Goal: Information Seeking & Learning: Find contact information

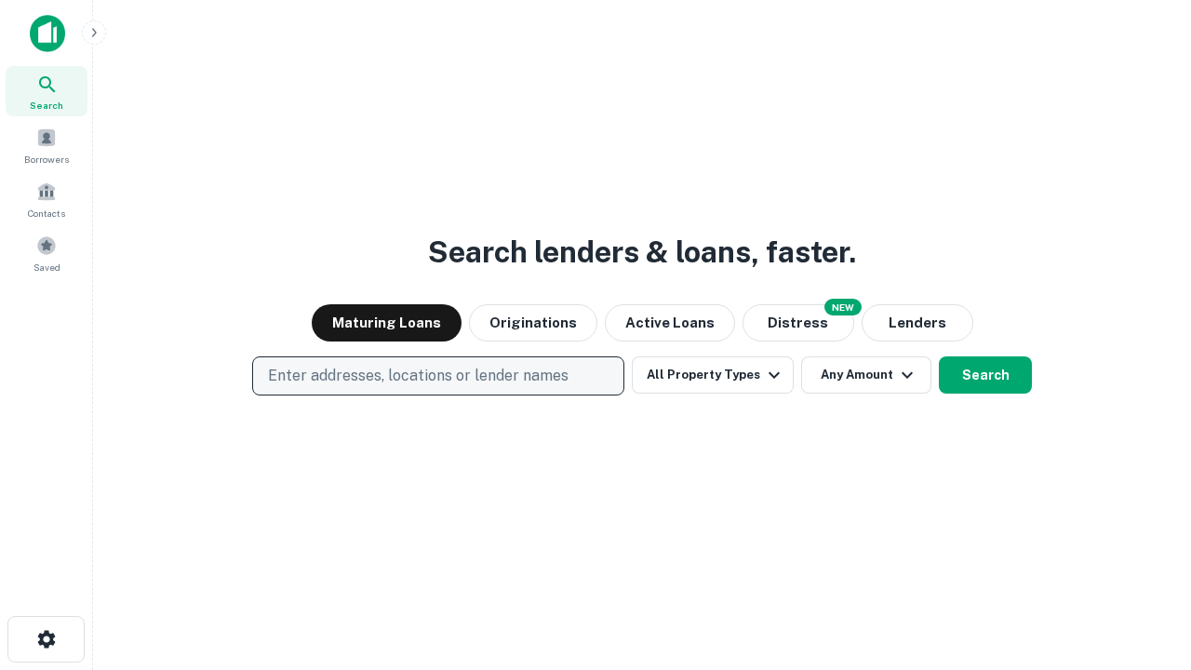
click at [437, 376] on p "Enter addresses, locations or lender names" at bounding box center [418, 376] width 301 height 22
type input "**********"
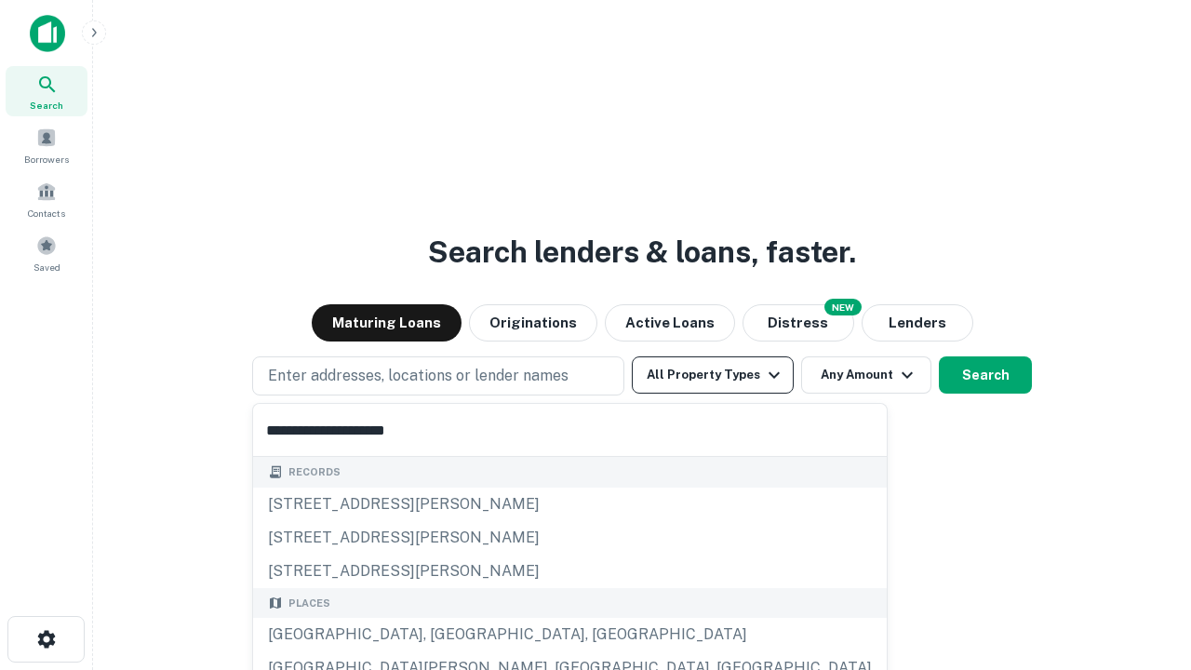
click at [445, 635] on div "Santa Monica, CA, USA" at bounding box center [570, 635] width 634 height 34
click at [713, 375] on button "All Property Types" at bounding box center [713, 375] width 162 height 37
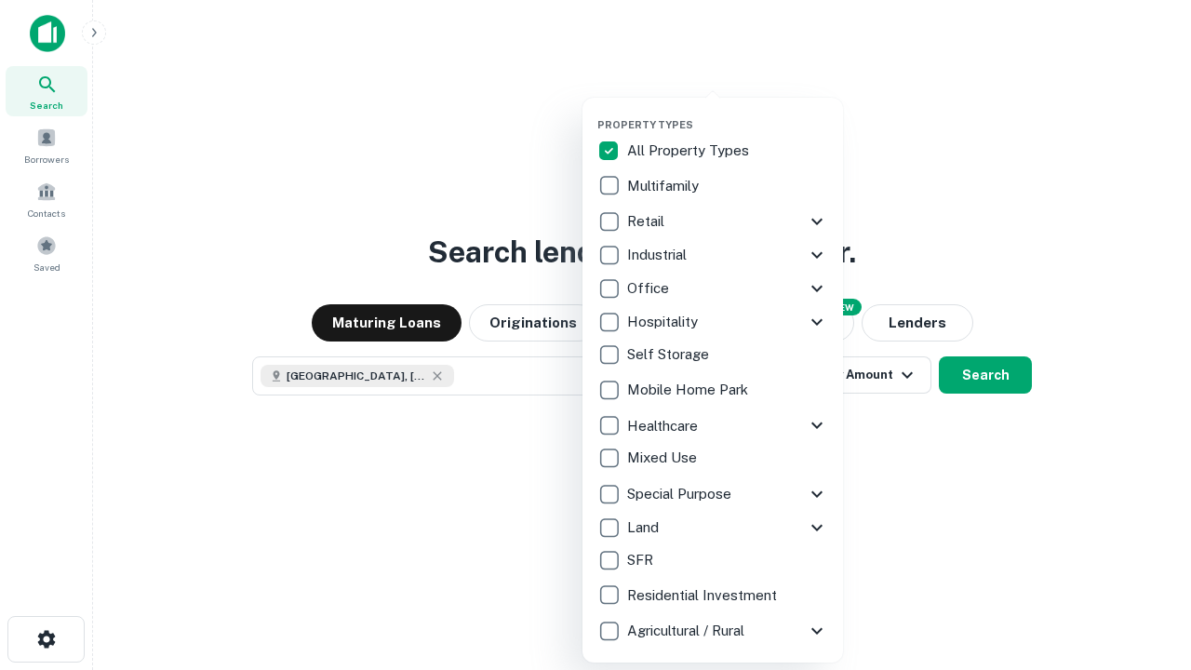
click at [728, 113] on button "button" at bounding box center [728, 113] width 261 height 1
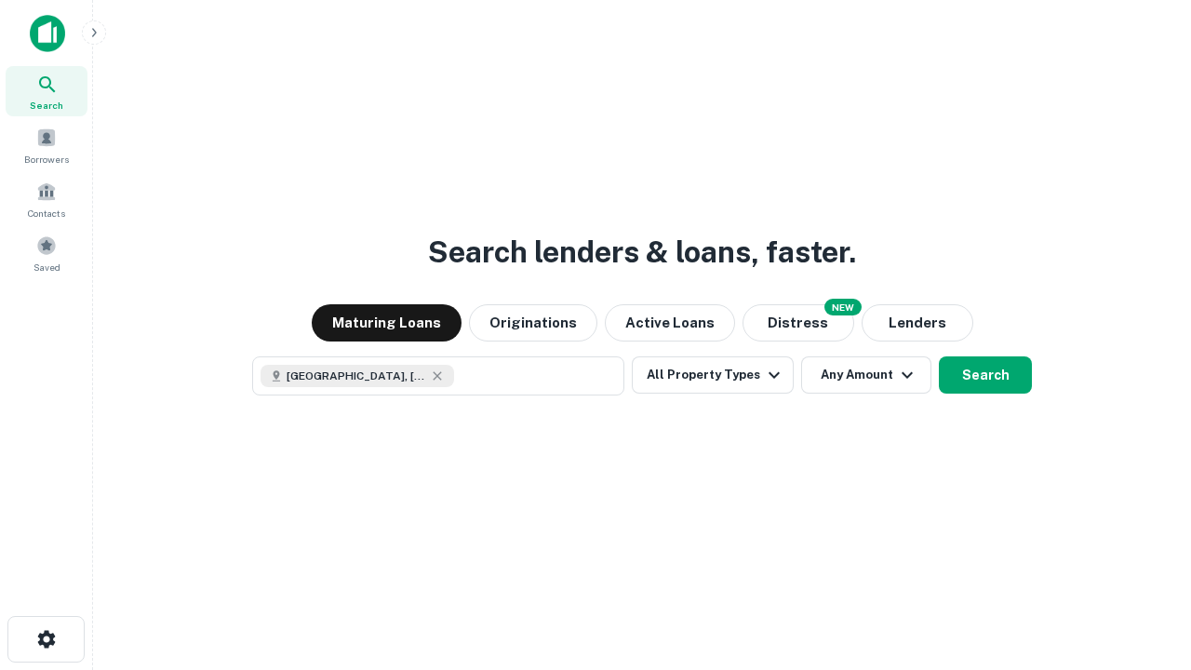
scroll to position [30, 0]
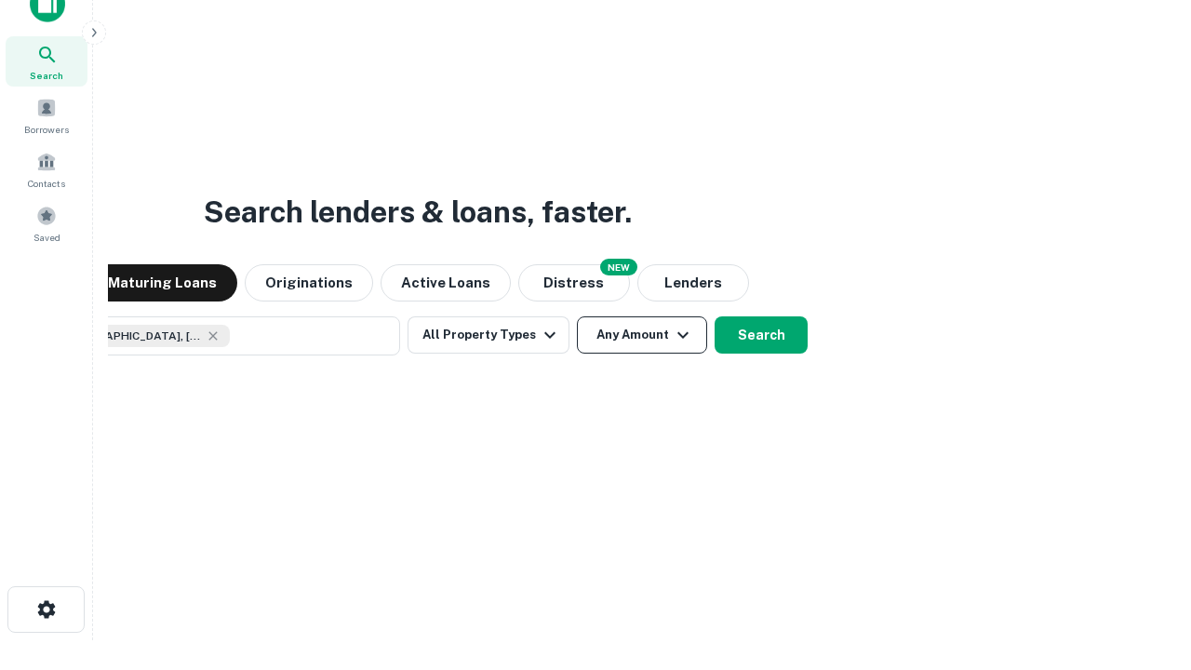
click at [577, 316] on button "Any Amount" at bounding box center [642, 334] width 130 height 37
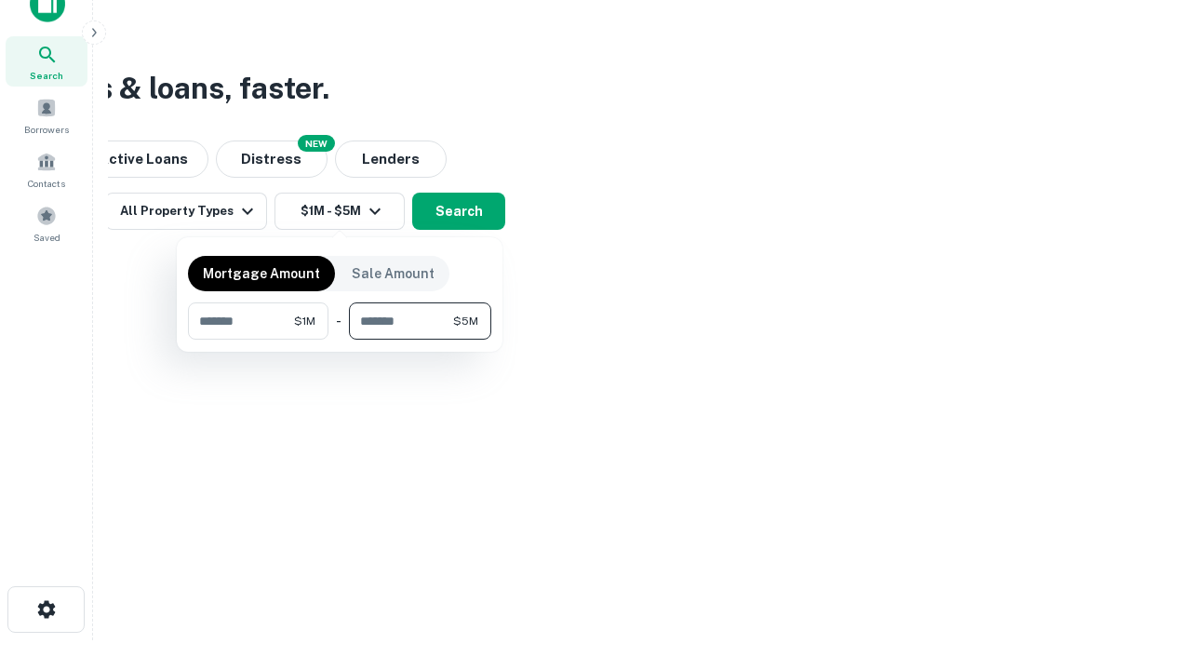
type input "*******"
click at [340, 340] on button "button" at bounding box center [339, 340] width 303 height 1
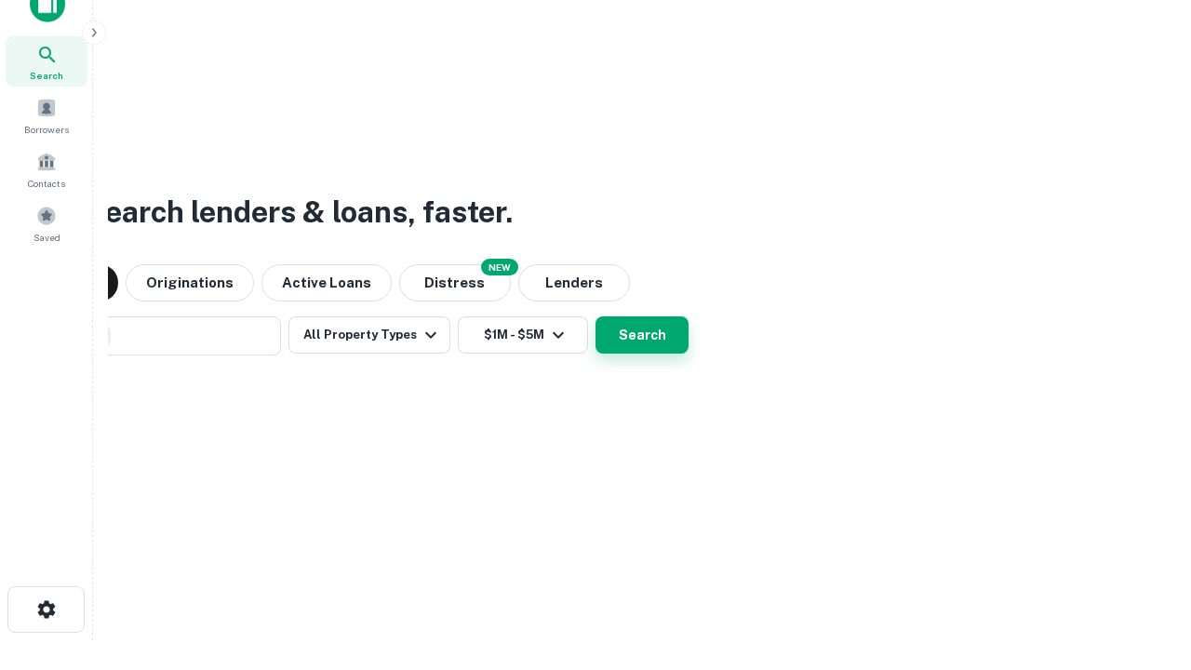
click at [596, 316] on button "Search" at bounding box center [642, 334] width 93 height 37
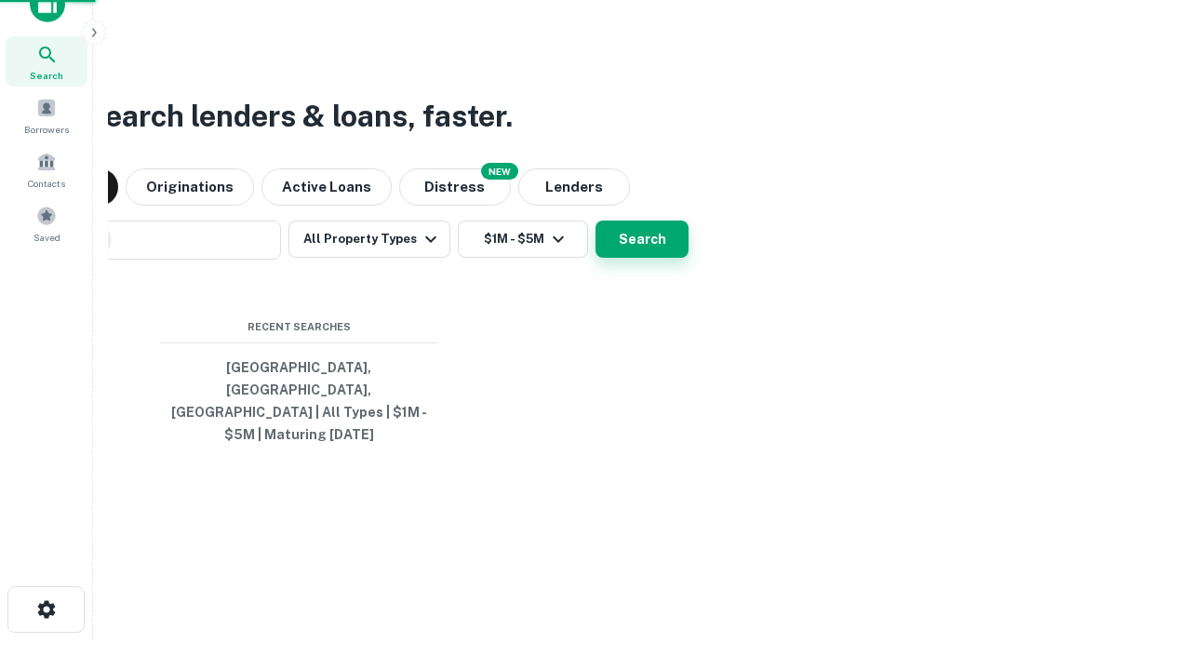
scroll to position [61, 527]
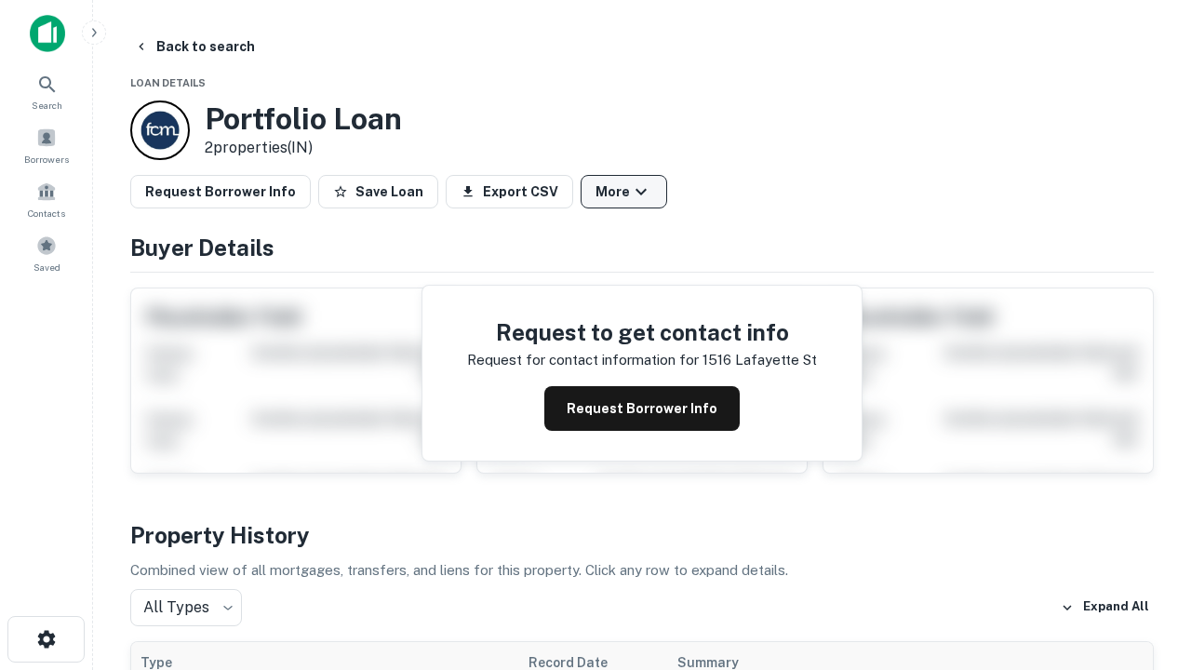
click at [624, 192] on button "More" at bounding box center [624, 192] width 87 height 34
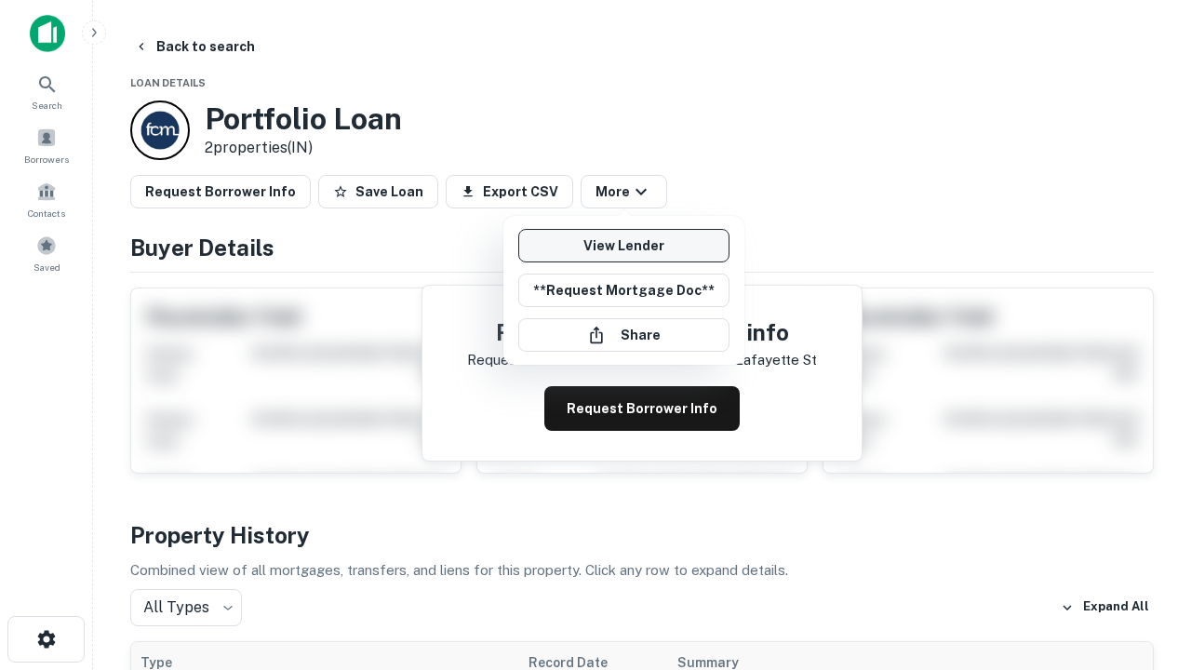
click at [624, 246] on link "View Lender" at bounding box center [623, 246] width 211 height 34
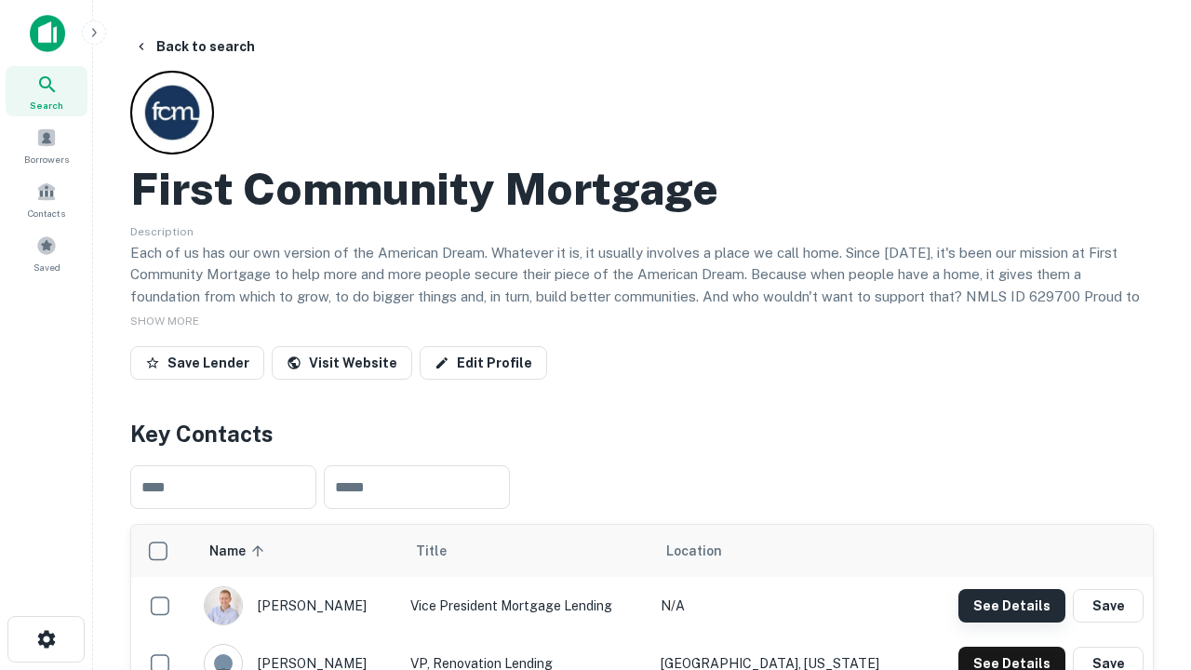
click at [1012, 605] on button "See Details" at bounding box center [1012, 606] width 107 height 34
